Goal: Task Accomplishment & Management: Complete application form

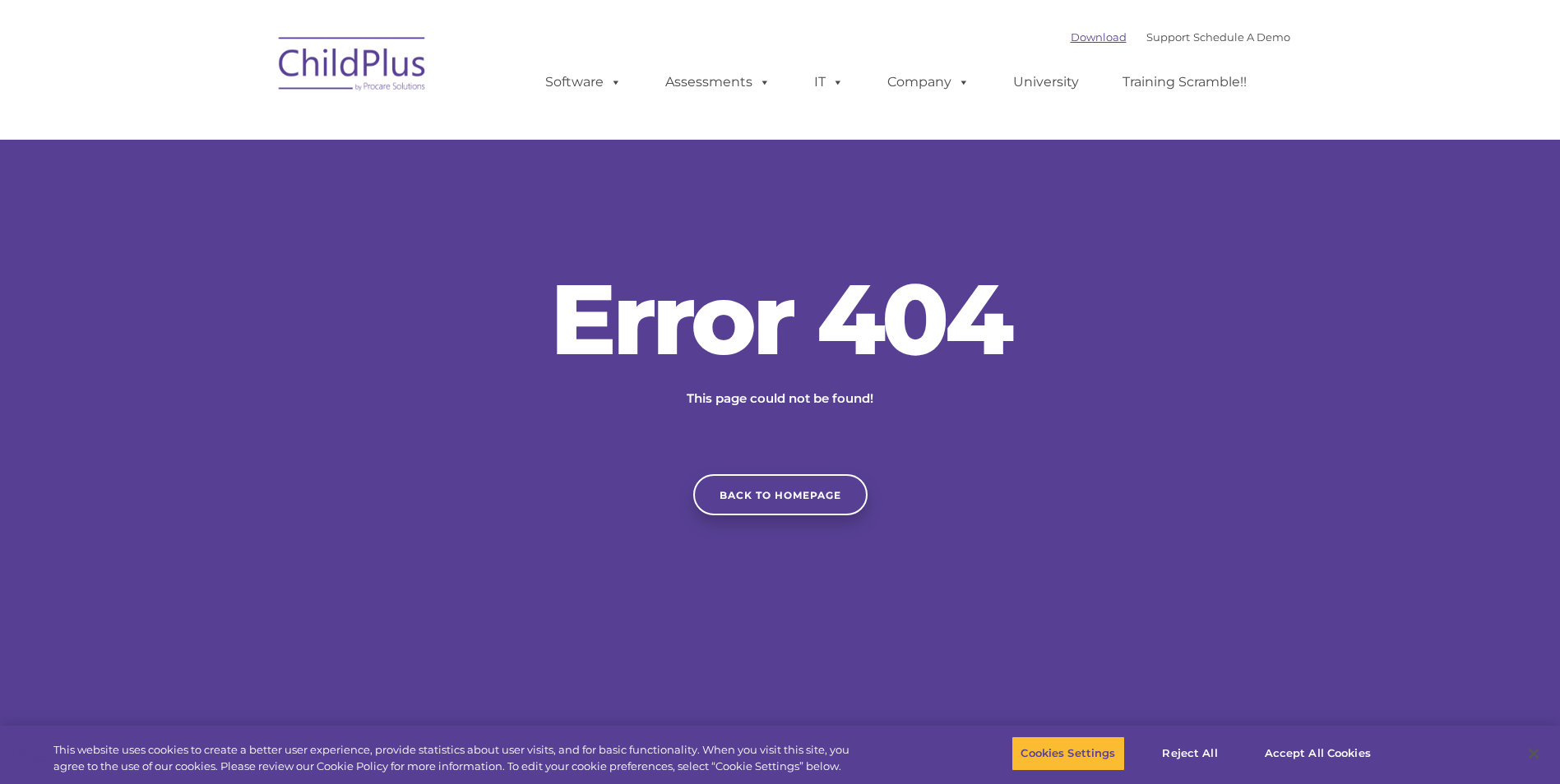
click at [1079, 40] on link "Download" at bounding box center [1098, 37] width 56 height 13
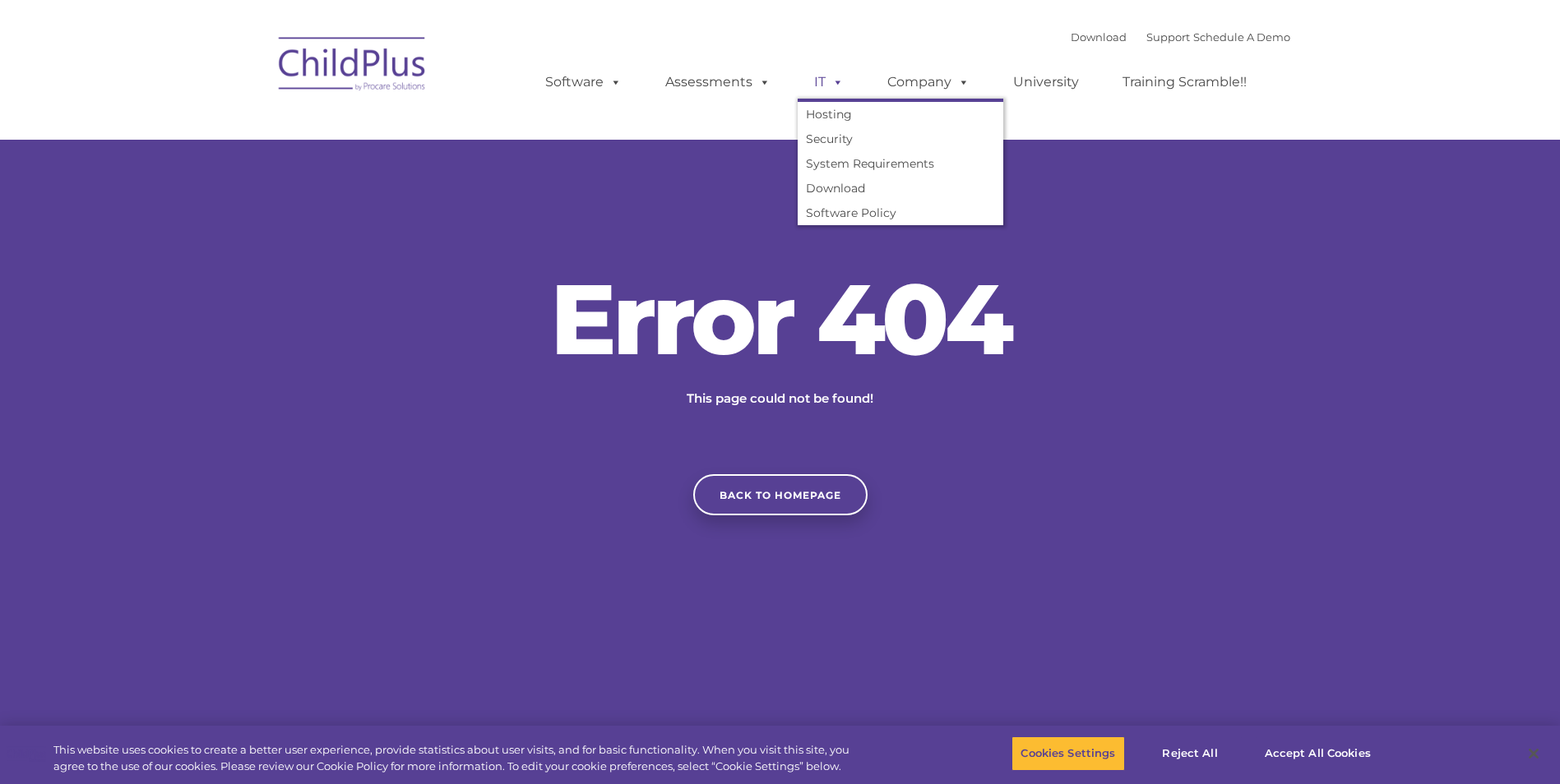
click at [824, 87] on link "IT" at bounding box center [829, 82] width 62 height 33
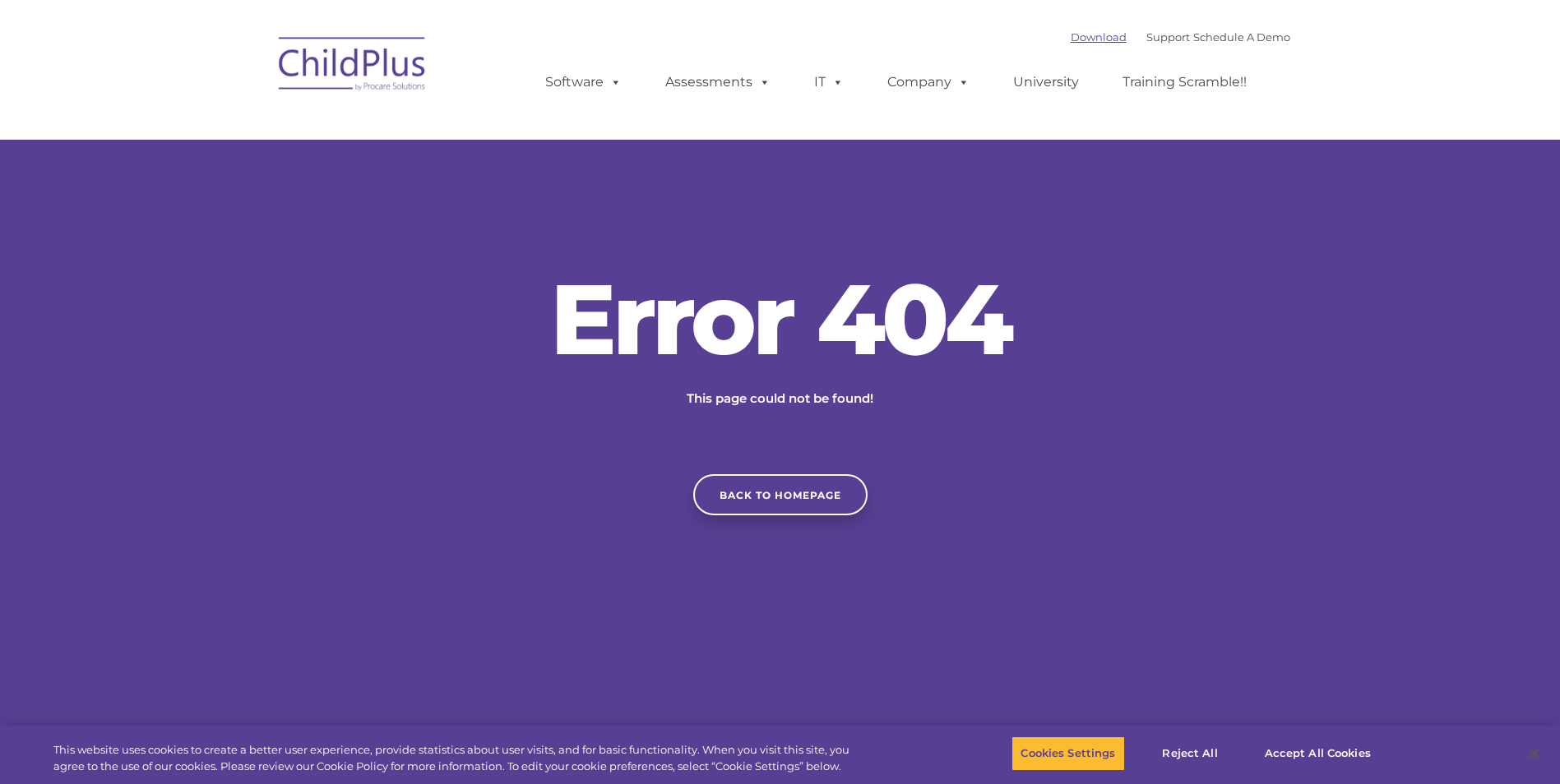
click at [1079, 37] on link "Download" at bounding box center [1098, 37] width 56 height 13
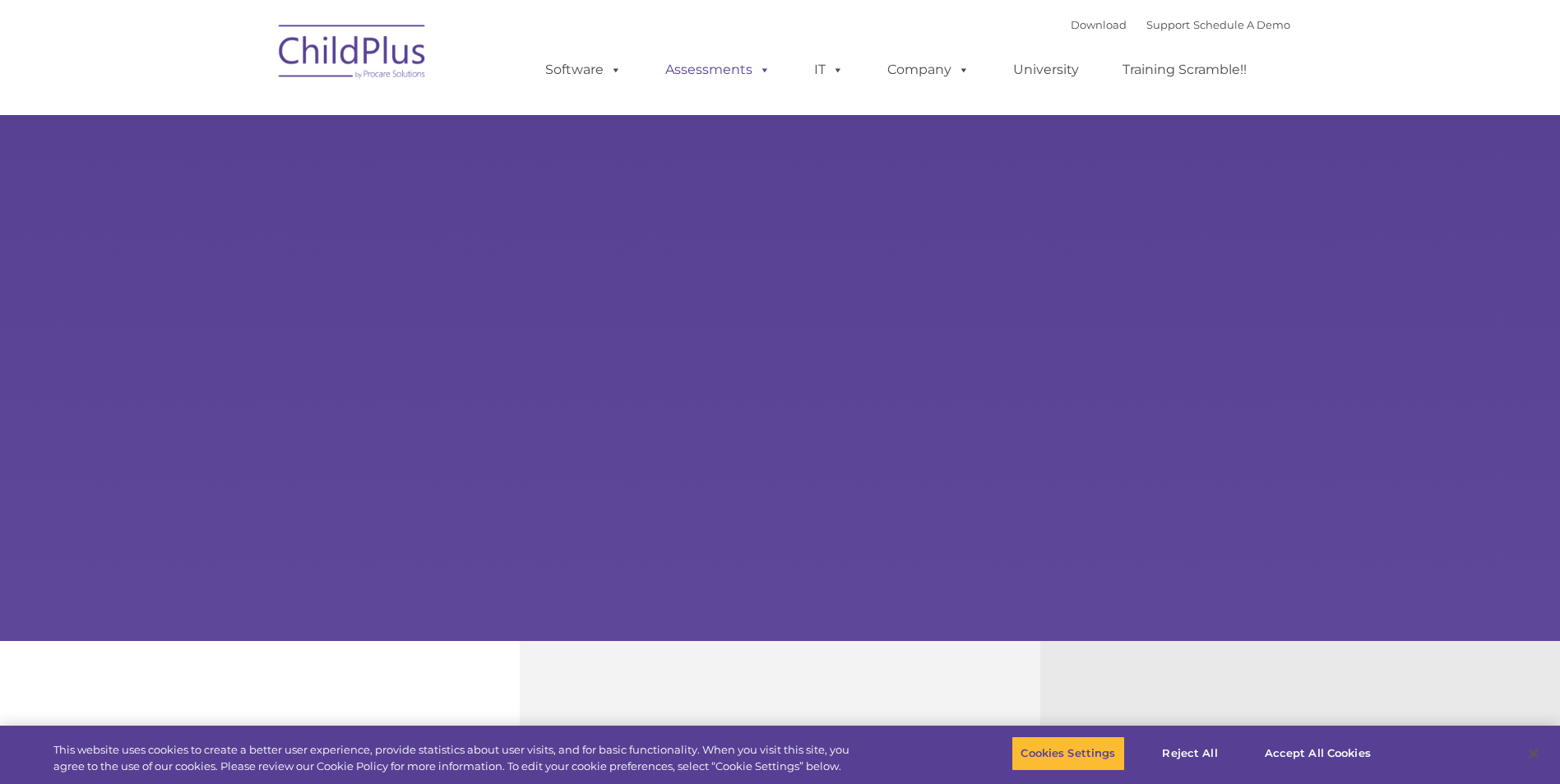
select select "MEDIUM"
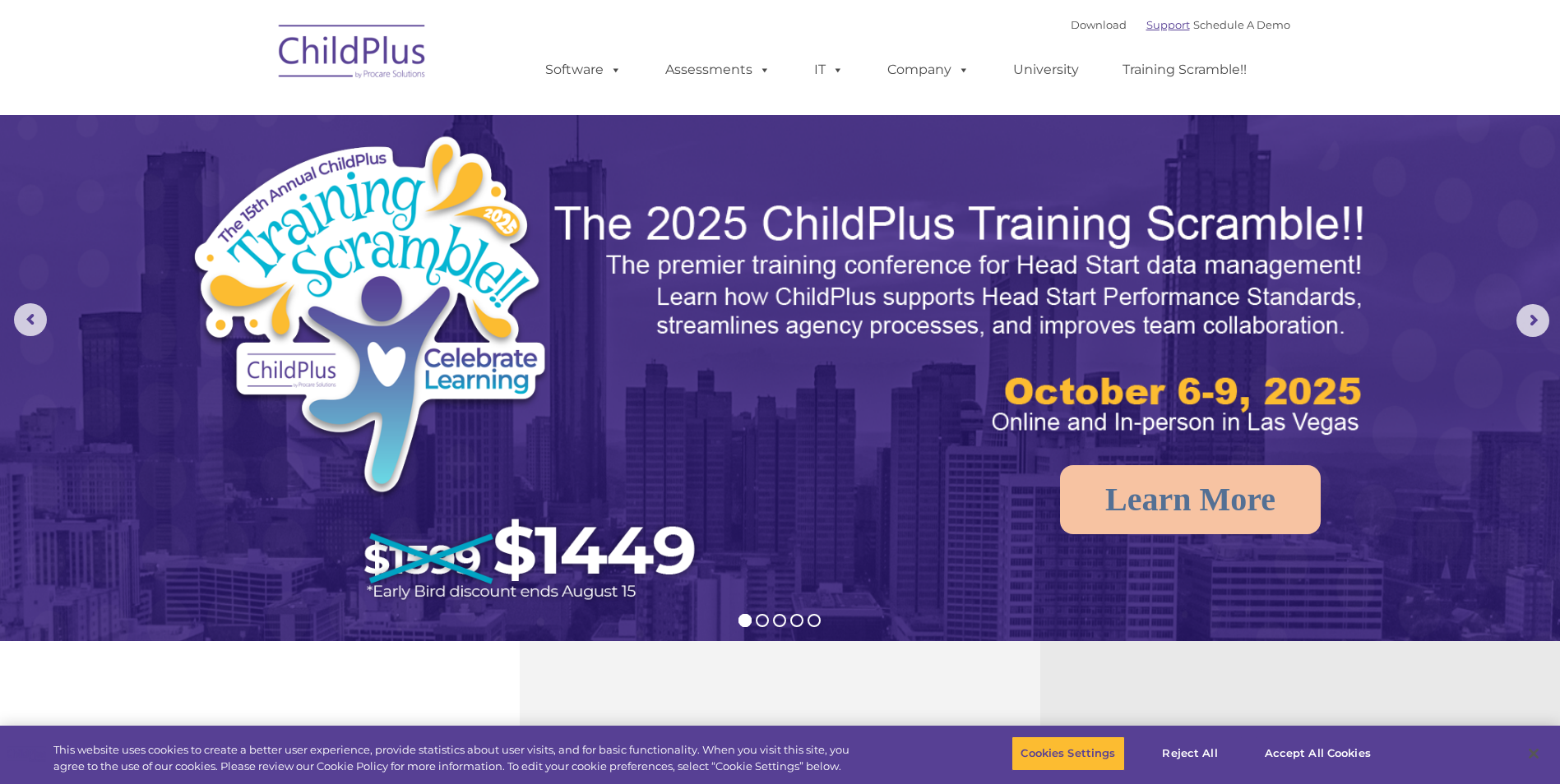
click at [1146, 30] on link "Support" at bounding box center [1168, 24] width 43 height 13
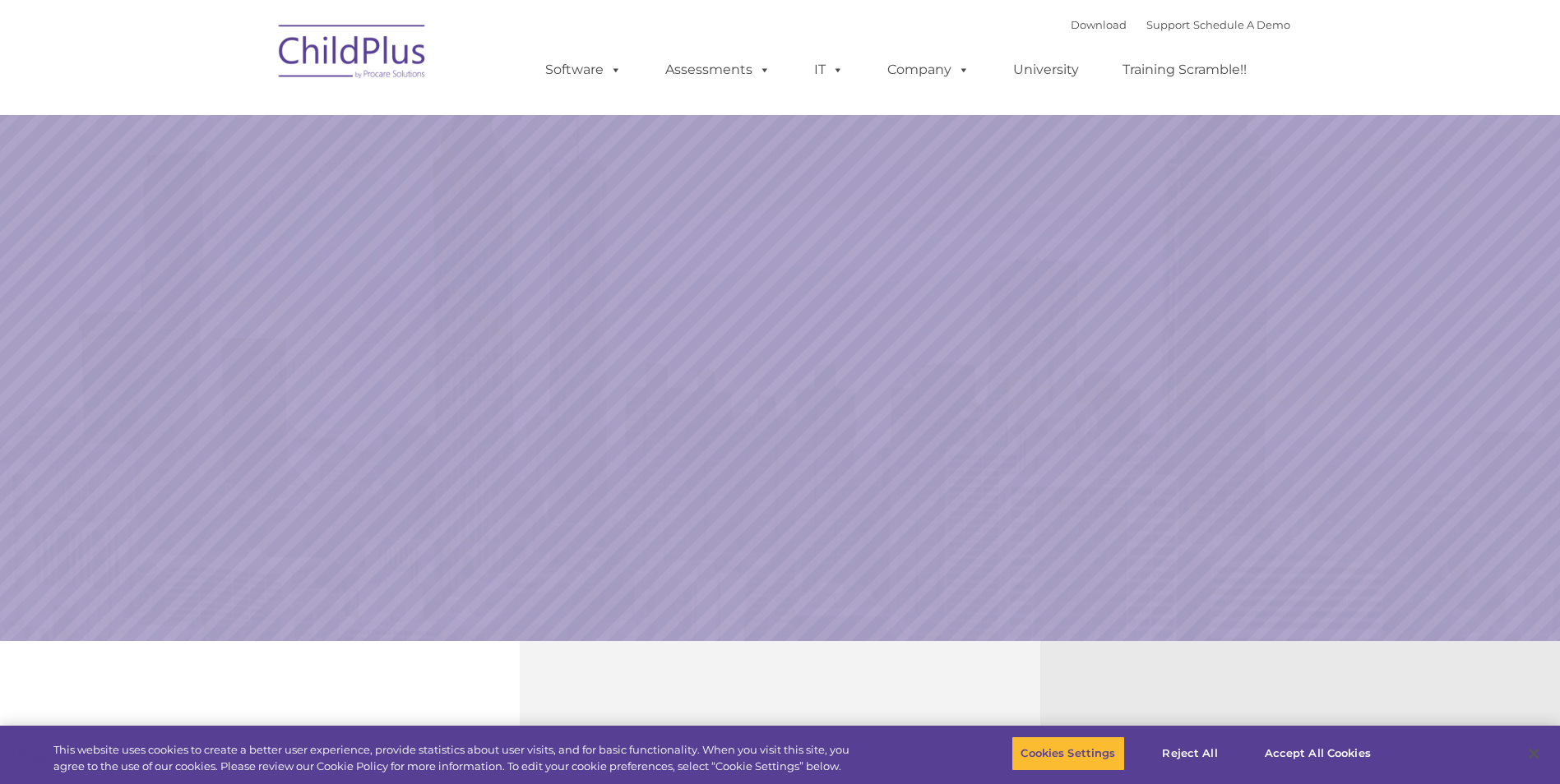
select select "MEDIUM"
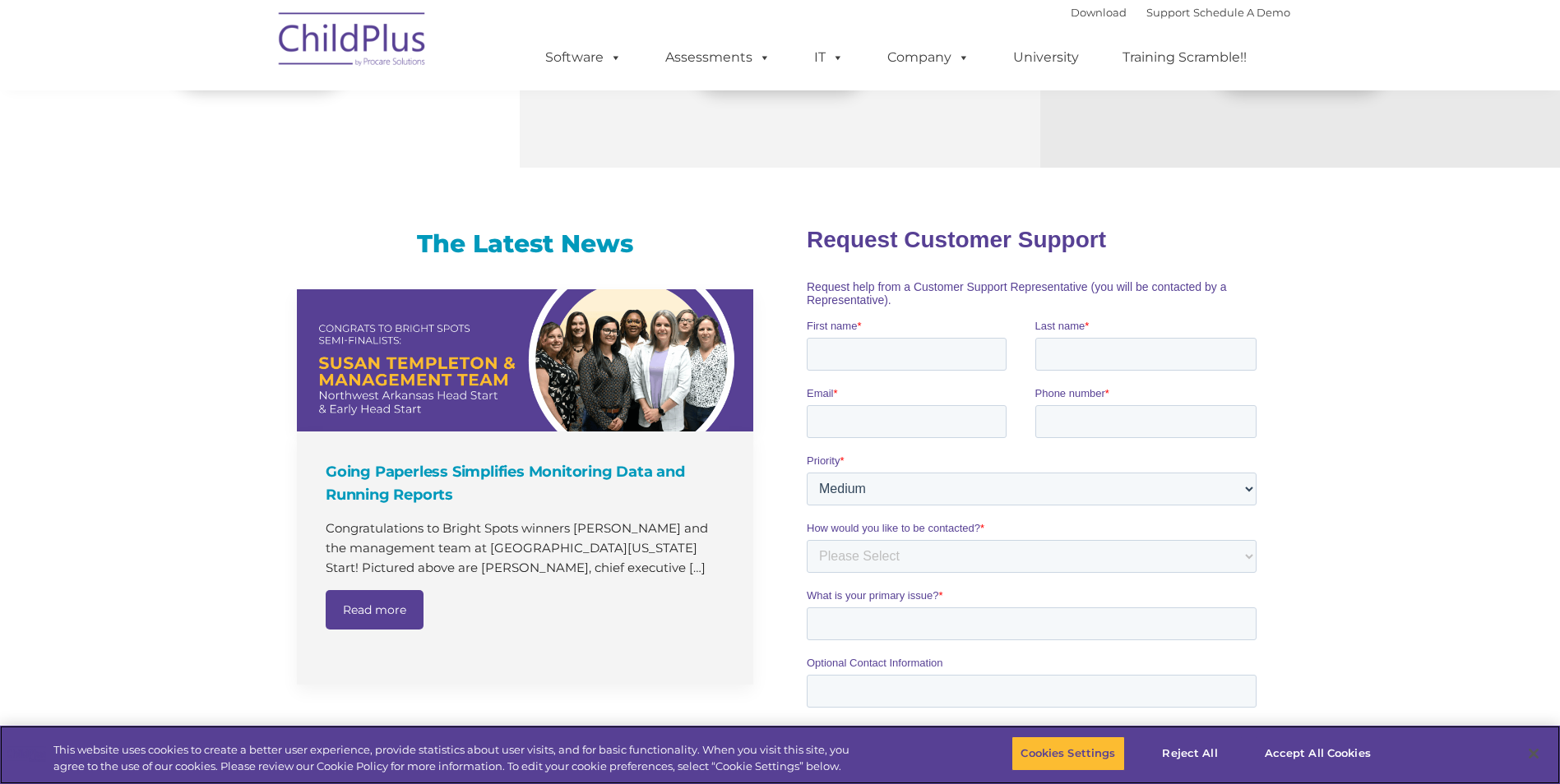
scroll to position [877, 0]
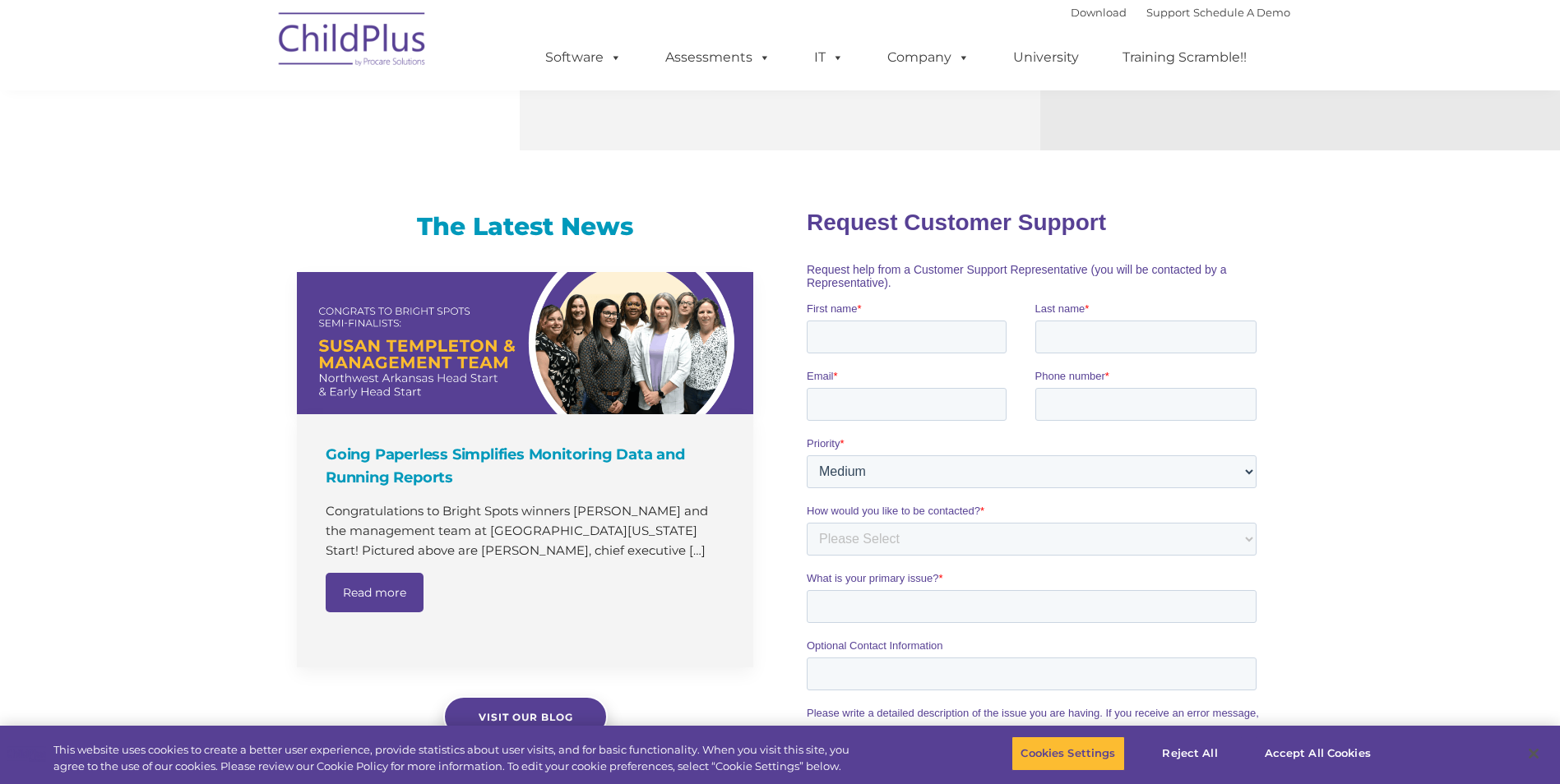
drag, startPoint x: 910, startPoint y: 355, endPoint x: 906, endPoint y: 346, distance: 9.8
click at [910, 355] on fieldset "First name * Last name *" at bounding box center [1035, 334] width 456 height 67
click at [901, 338] on input "First name *" at bounding box center [907, 336] width 200 height 33
type input "[PERSON_NAME]"
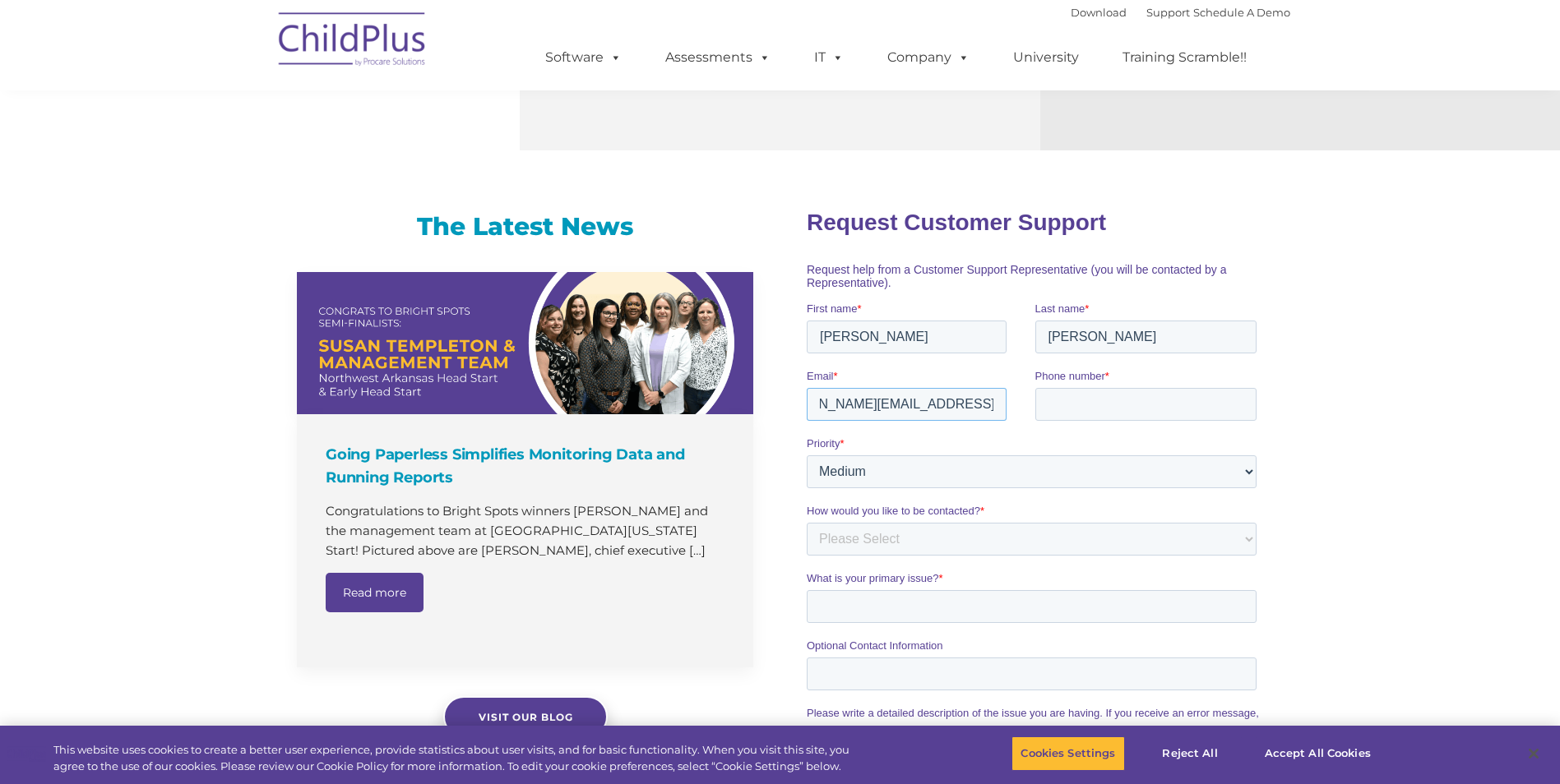
scroll to position [0, 65]
type input "[PERSON_NAME][EMAIL_ADDRESS][DOMAIN_NAME]"
type input "[PHONE_NUMBER]"
click at [947, 472] on select "Please Select Low Medium High" at bounding box center [1032, 471] width 450 height 33
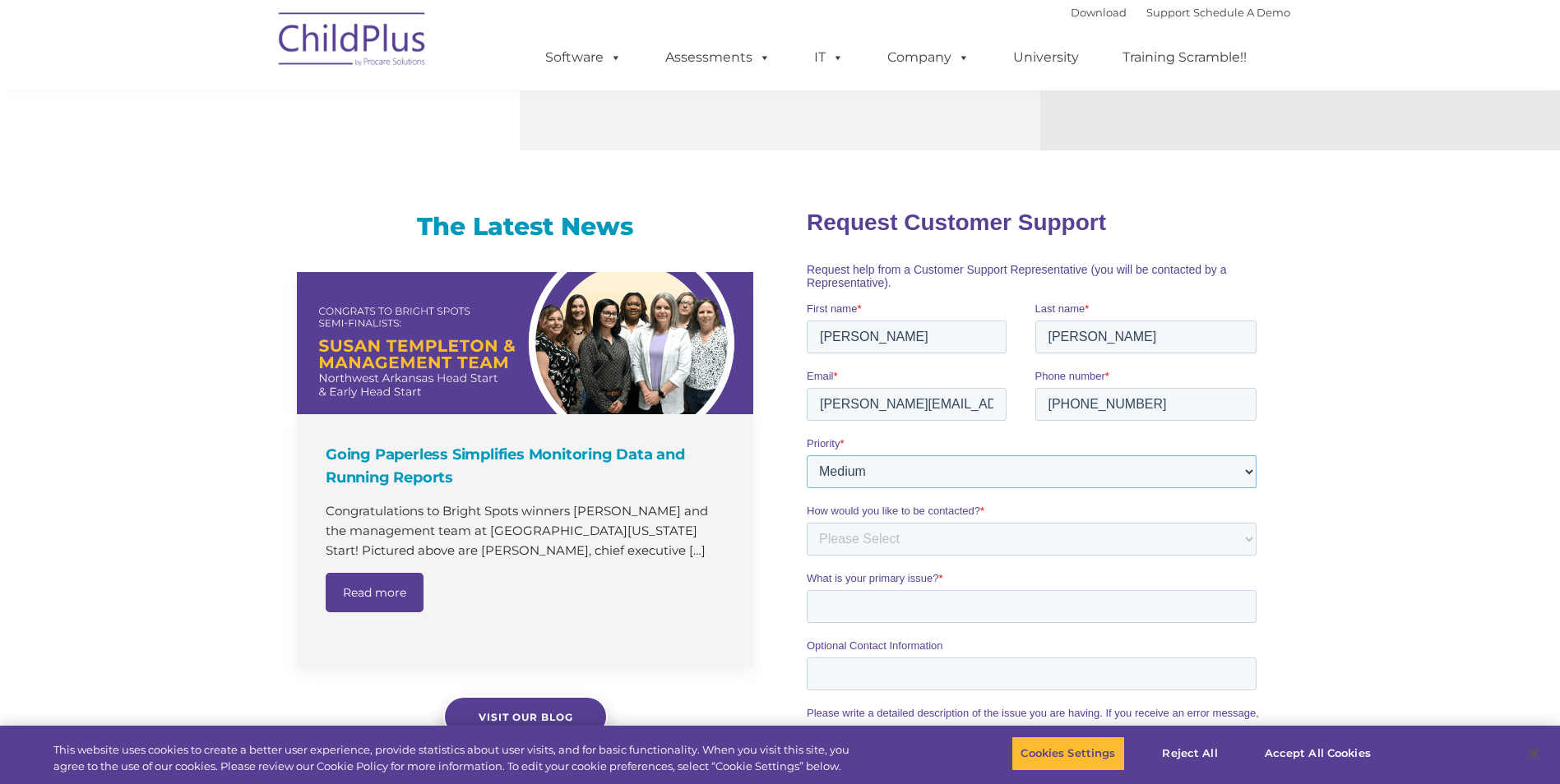
click at [947, 472] on select "Please Select Low Medium High" at bounding box center [1032, 471] width 450 height 33
click at [1420, 519] on div "The Latest News Going Paperless Simplifies Monitoring Data and Running Reports …" at bounding box center [780, 601] width 1560 height 851
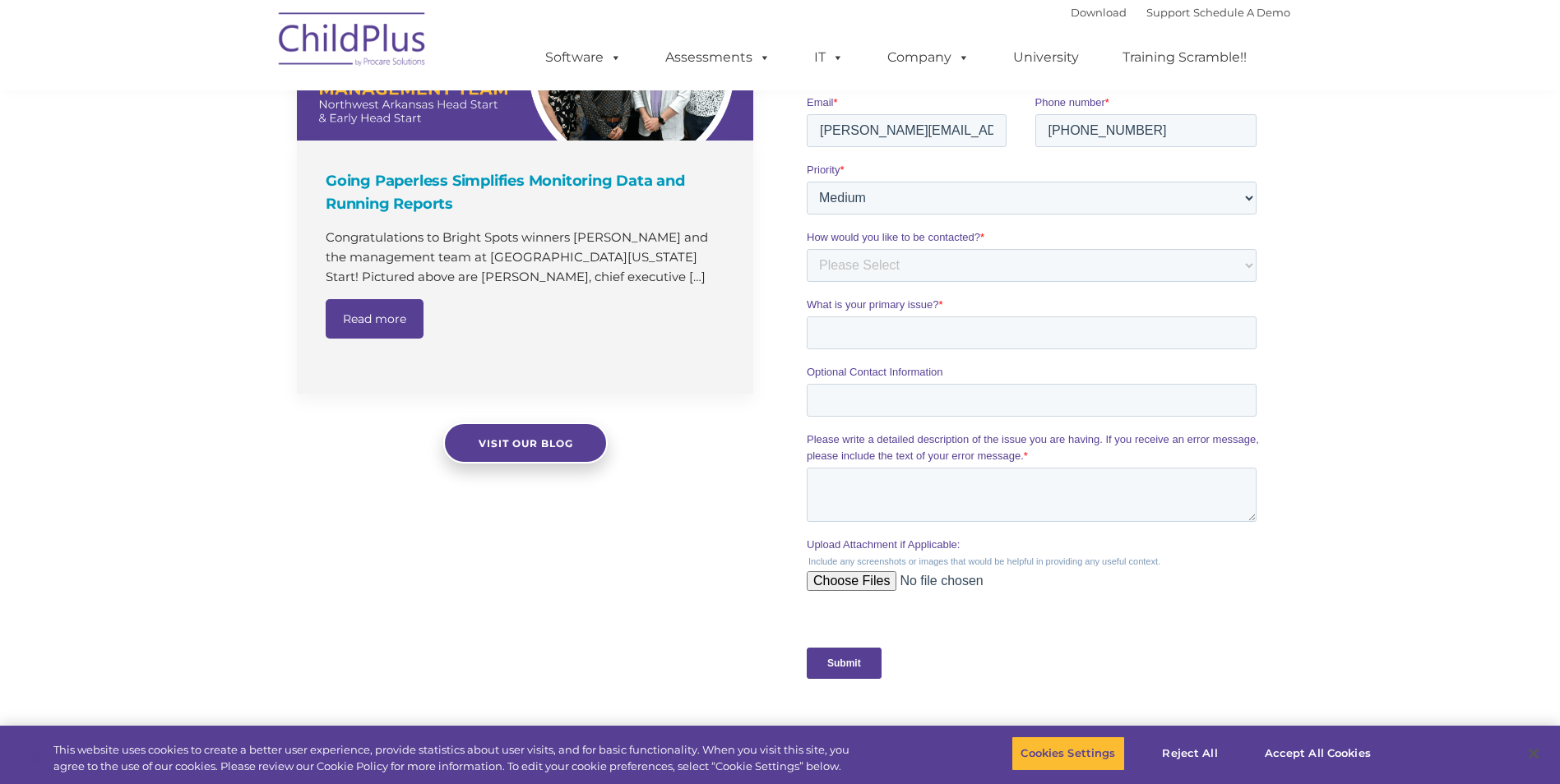
scroll to position [1166, 0]
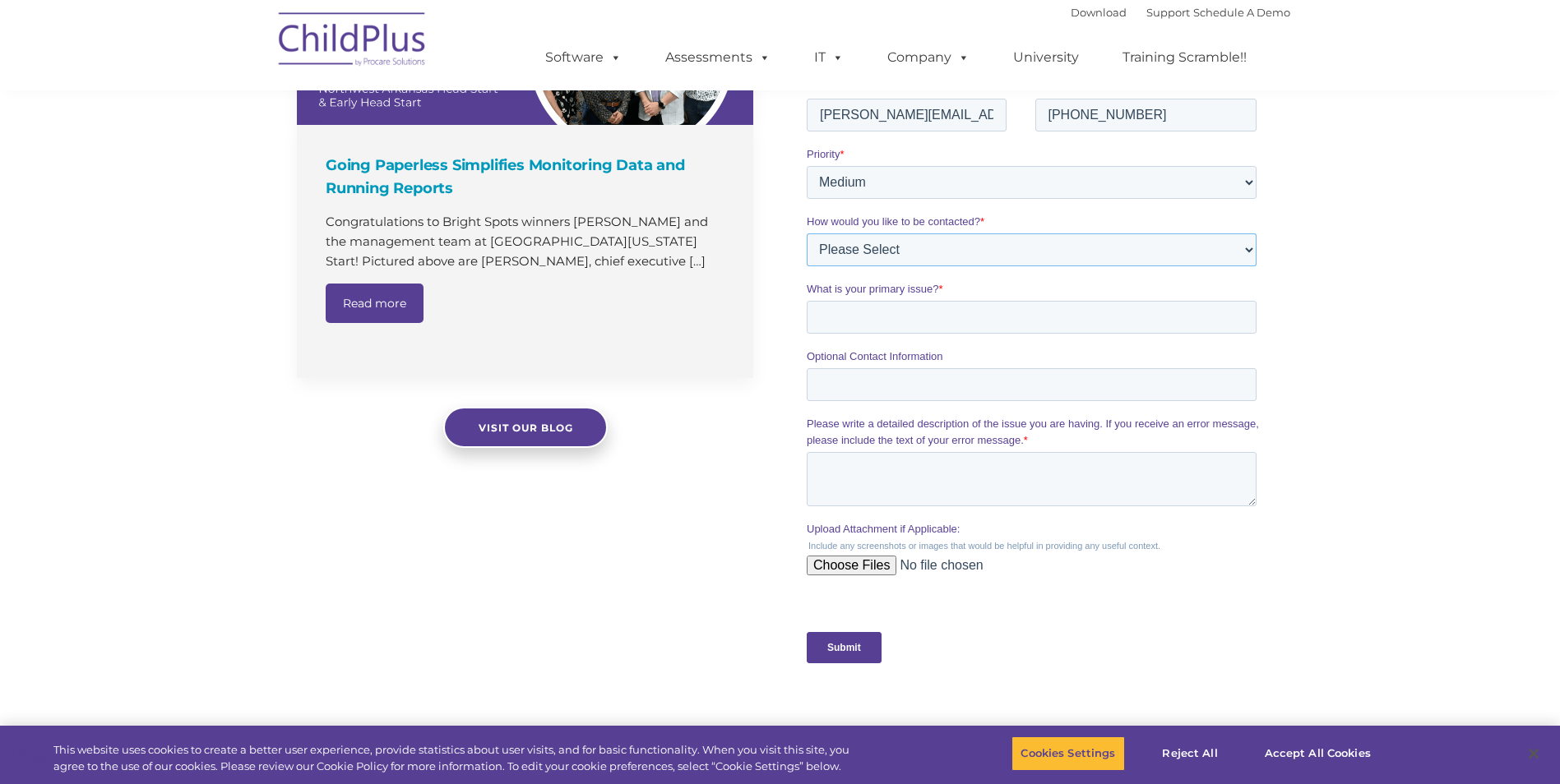
click at [882, 246] on select "Please Select Phone Email" at bounding box center [1032, 250] width 450 height 33
select select "Email"
click at [807, 266] on select "Please Select Phone Email" at bounding box center [1032, 250] width 450 height 33
click at [871, 323] on input "What is your primary issue? *" at bounding box center [1032, 317] width 450 height 33
type input "Need AgencyID for our ChildPlus account"
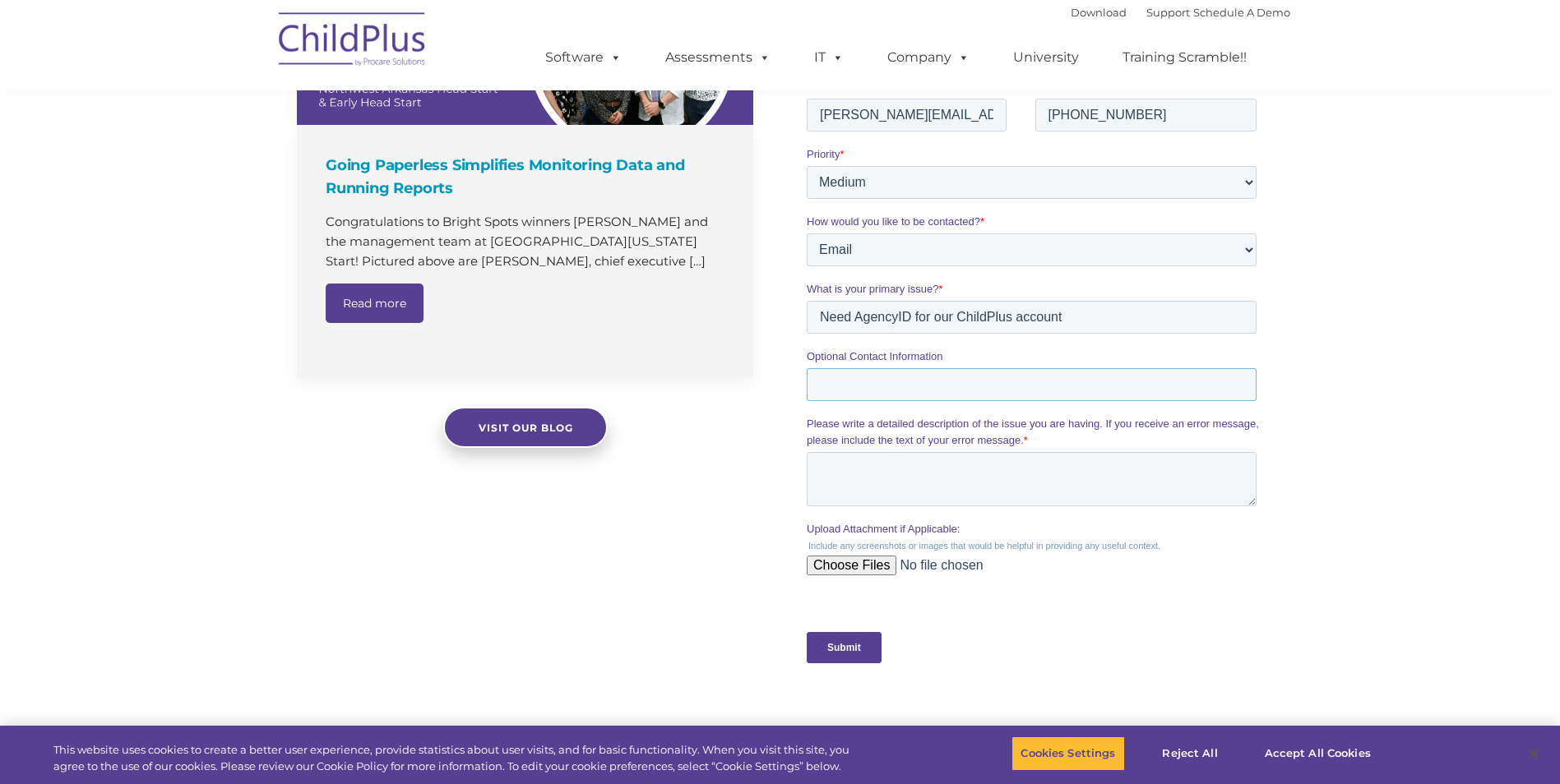
click at [976, 380] on input "Optional Contact Information" at bounding box center [1032, 385] width 450 height 33
type input "[EMAIL_ADDRESS][DOMAIN_NAME]"
click at [967, 463] on textarea "Please write a detailed description of the issue you are having. If you receive…" at bounding box center [1032, 479] width 450 height 54
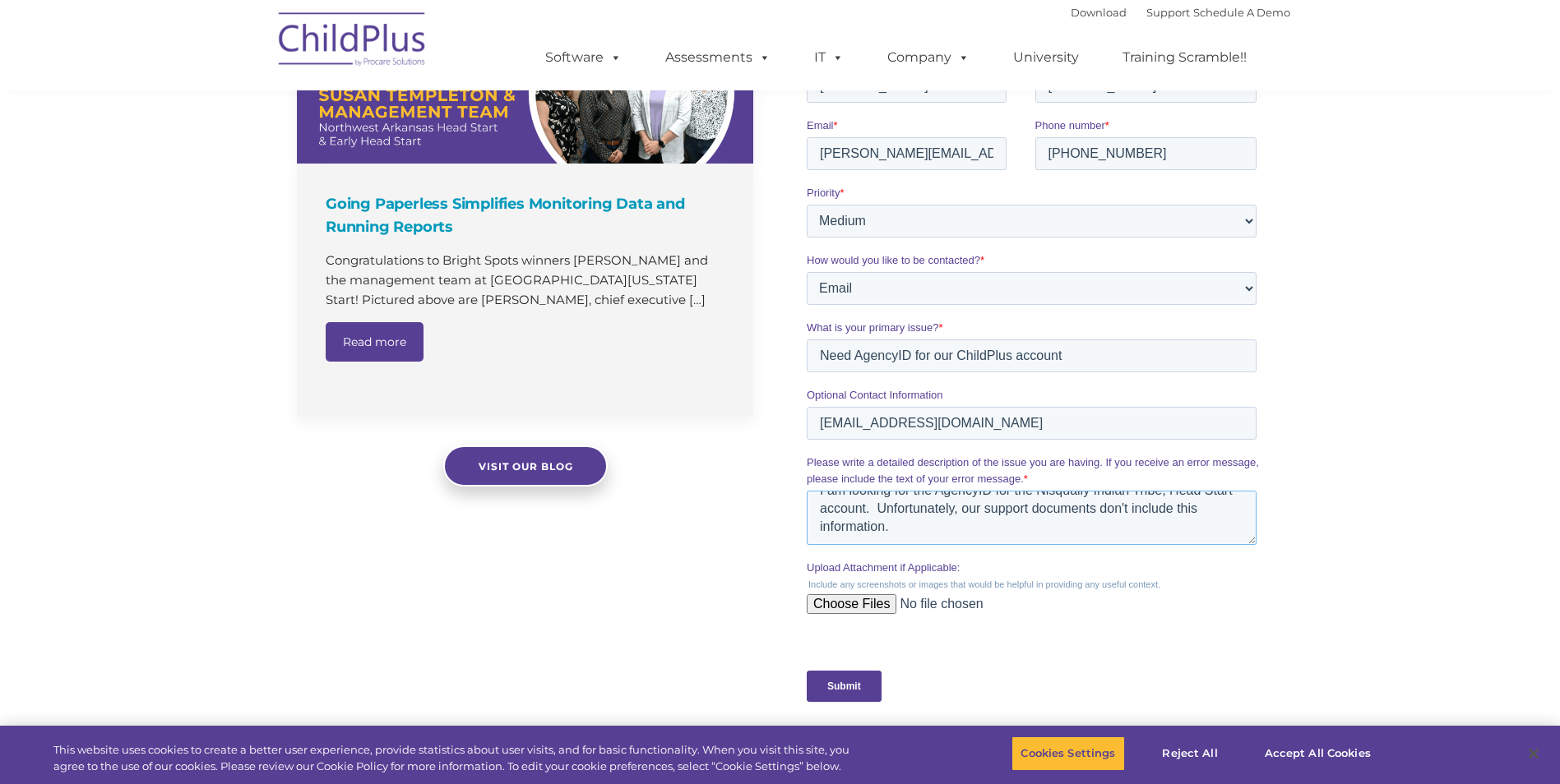
scroll to position [1331, 0]
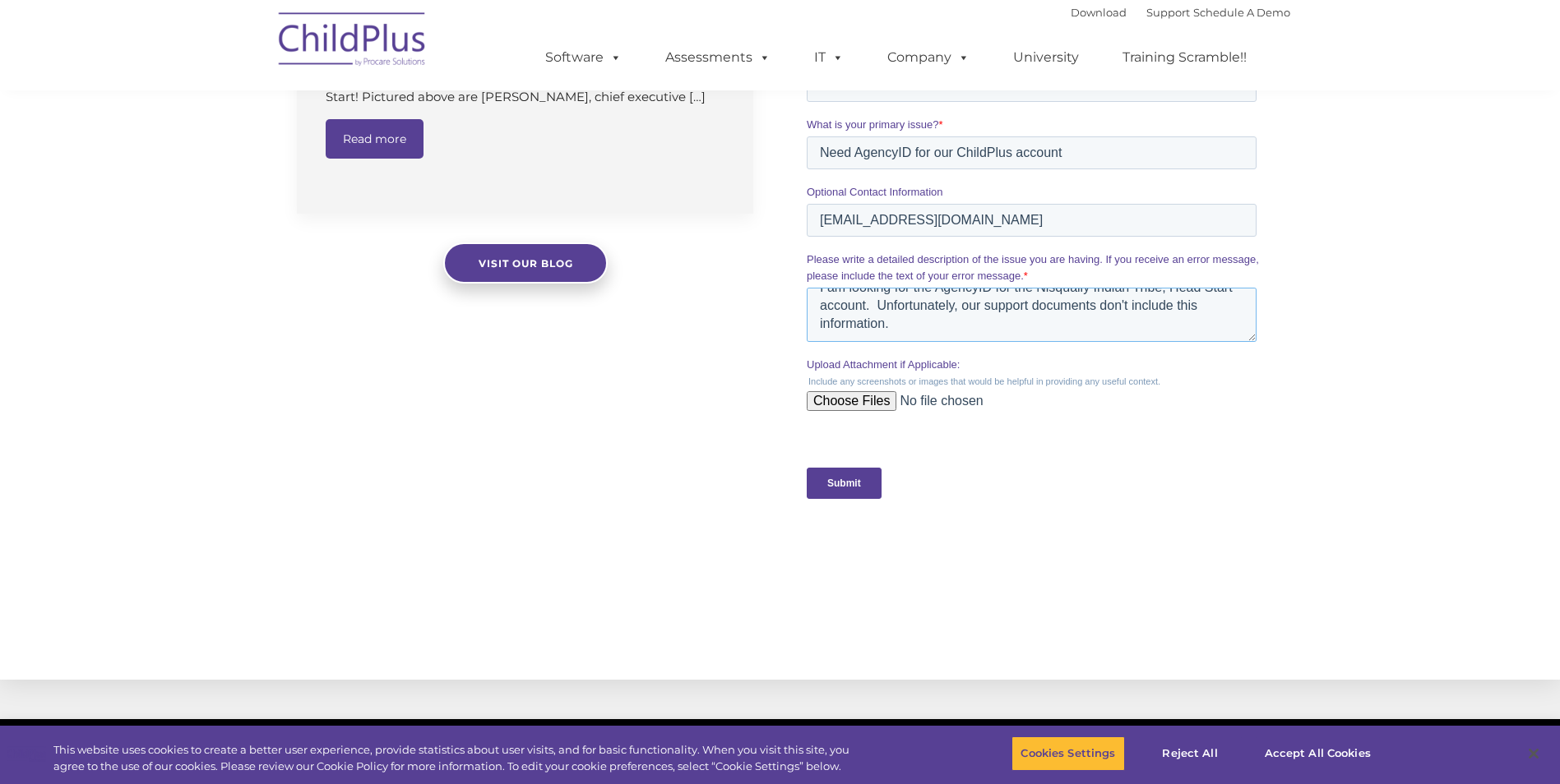
click at [935, 316] on textarea "I am looking for the AgencyID for the Nisqually Indian Tribe, Head Start accoun…" at bounding box center [1032, 315] width 450 height 54
click at [925, 330] on textarea "I am looking for the AgencyID for the Nisqually Indian Tribe, Head Start accoun…" at bounding box center [1032, 315] width 450 height 54
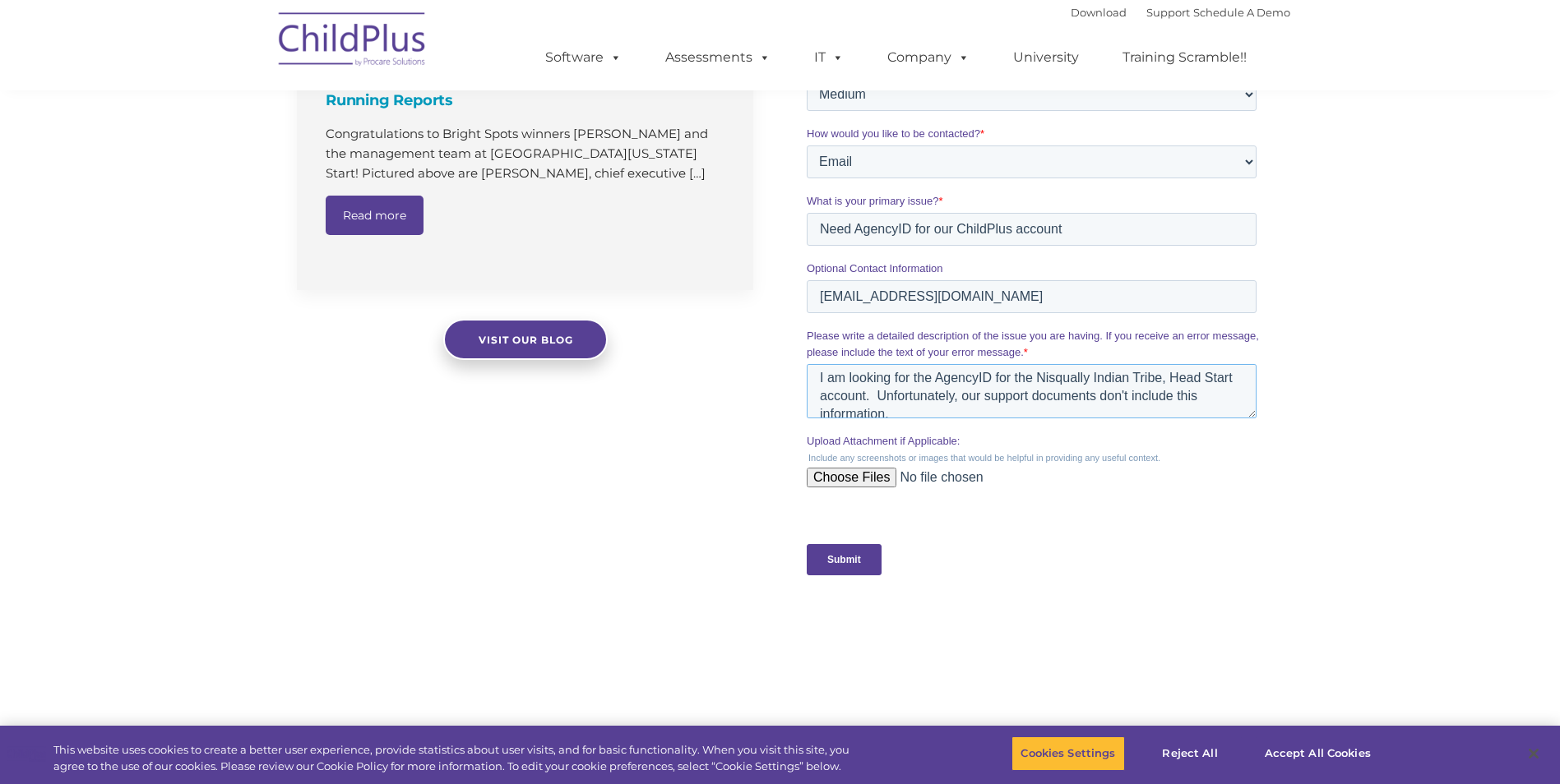
scroll to position [0, 0]
type textarea "I am looking for the AgencyID for the Nisqually Indian Tribe, Head Start accoun…"
click at [858, 560] on input "Submit" at bounding box center [844, 559] width 75 height 31
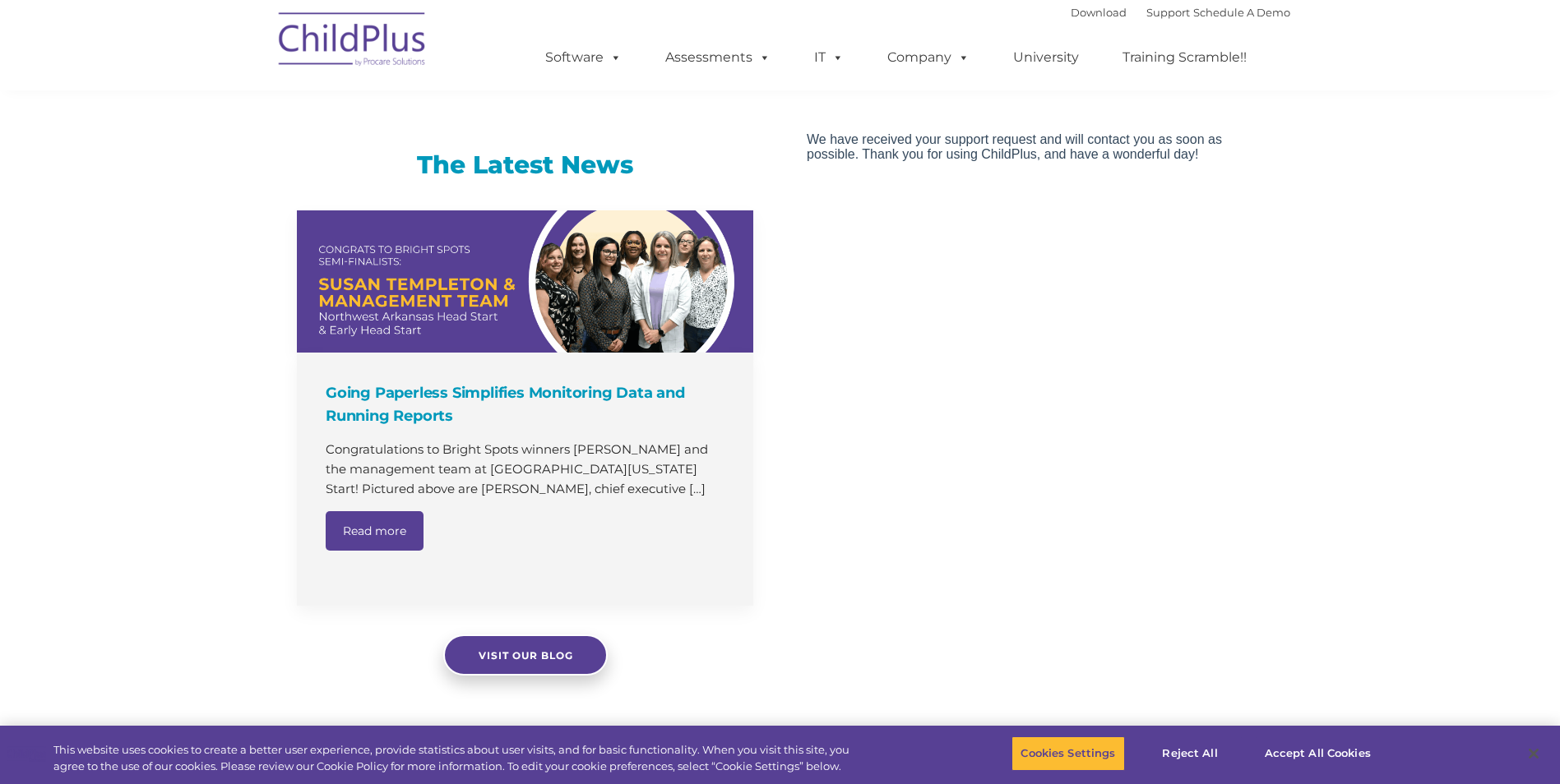
scroll to position [925, 0]
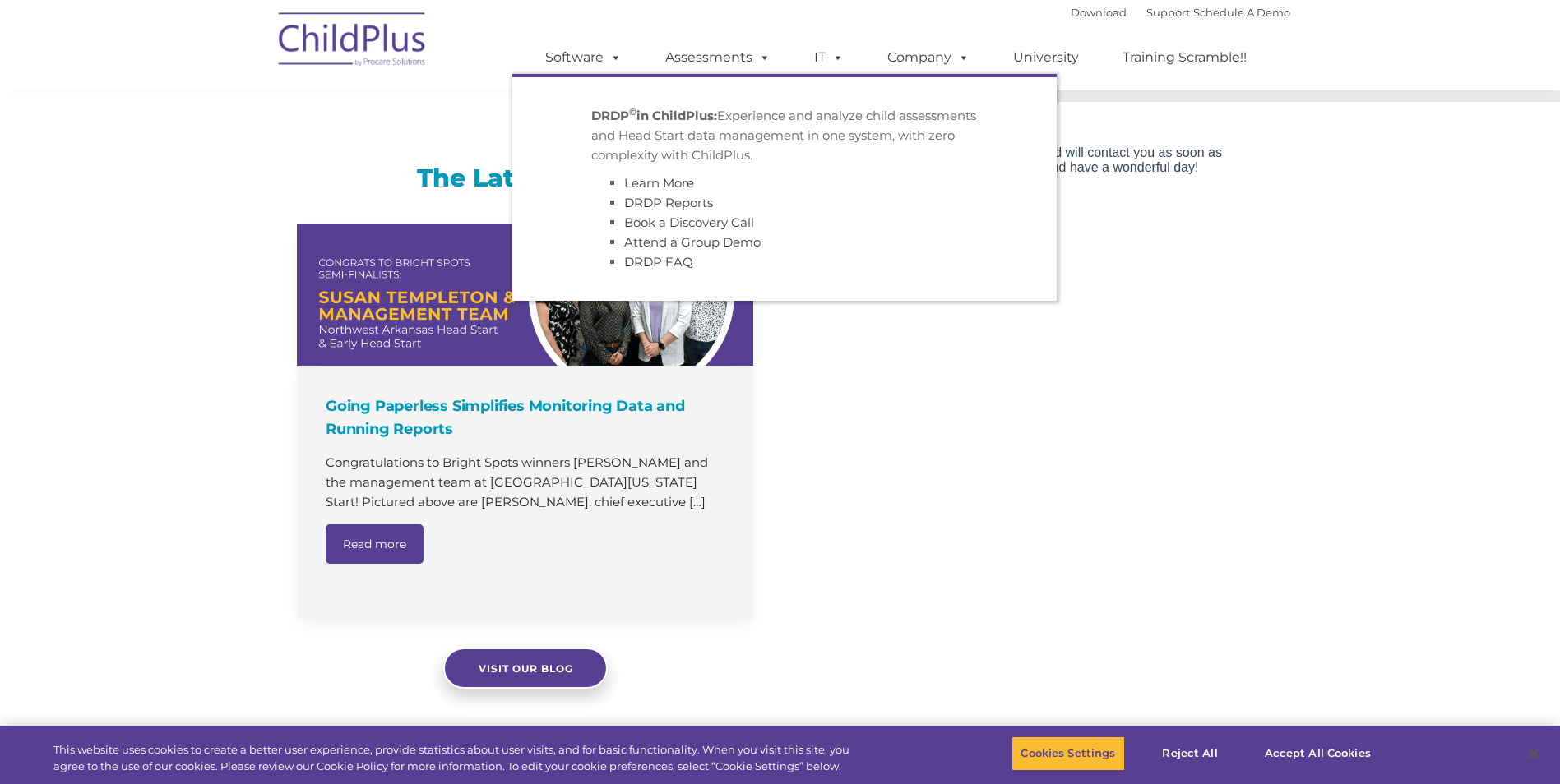
click at [1036, 349] on body "We have received your support request and will contact you as soon as possible.…" at bounding box center [1035, 532] width 456 height 776
